Goal: Transaction & Acquisition: Book appointment/travel/reservation

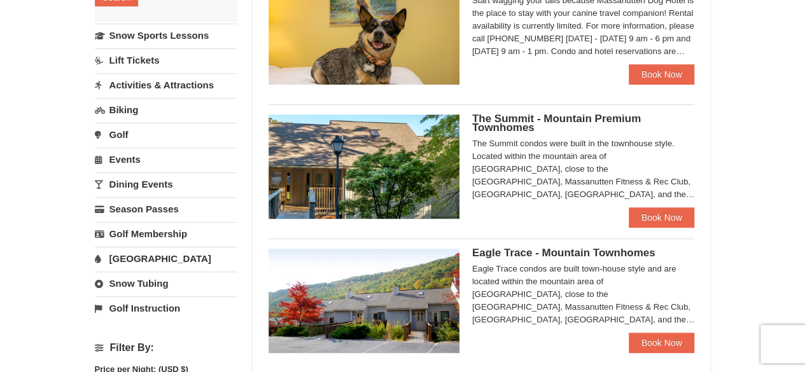
scroll to position [288, 0]
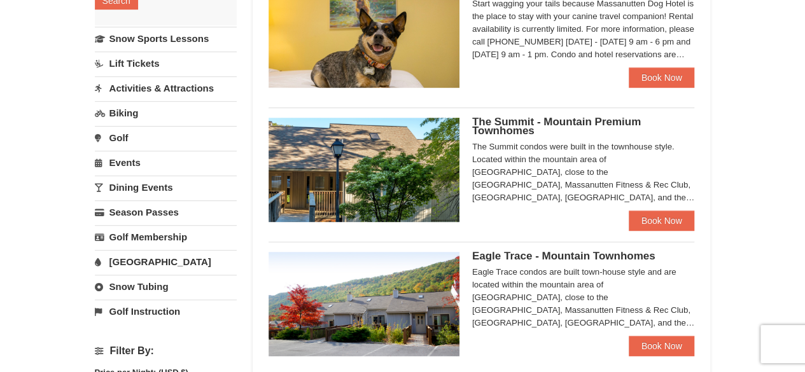
drag, startPoint x: 814, startPoint y: 57, endPoint x: 814, endPoint y: 143, distance: 86.6
click at [805, 143] on html "Browser Not Supported We notice you are using a browser which will not provide …" at bounding box center [402, 288] width 805 height 1152
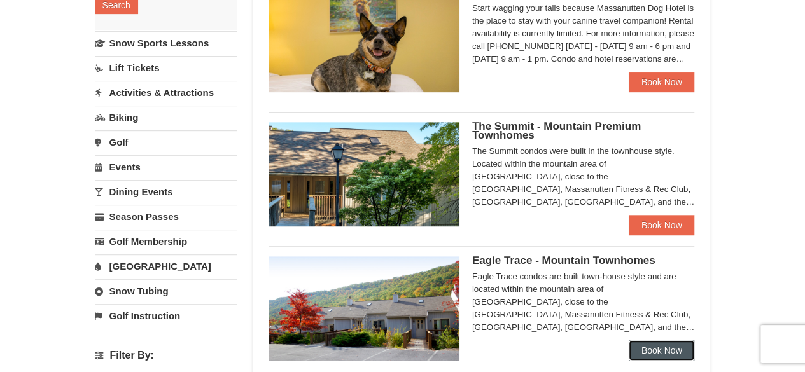
click at [676, 351] on link "Book Now" at bounding box center [662, 351] width 66 height 20
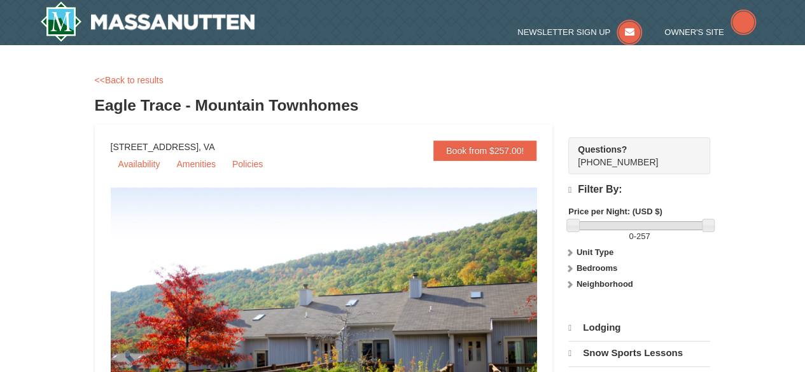
select select "10"
